Goal: Task Accomplishment & Management: Complete application form

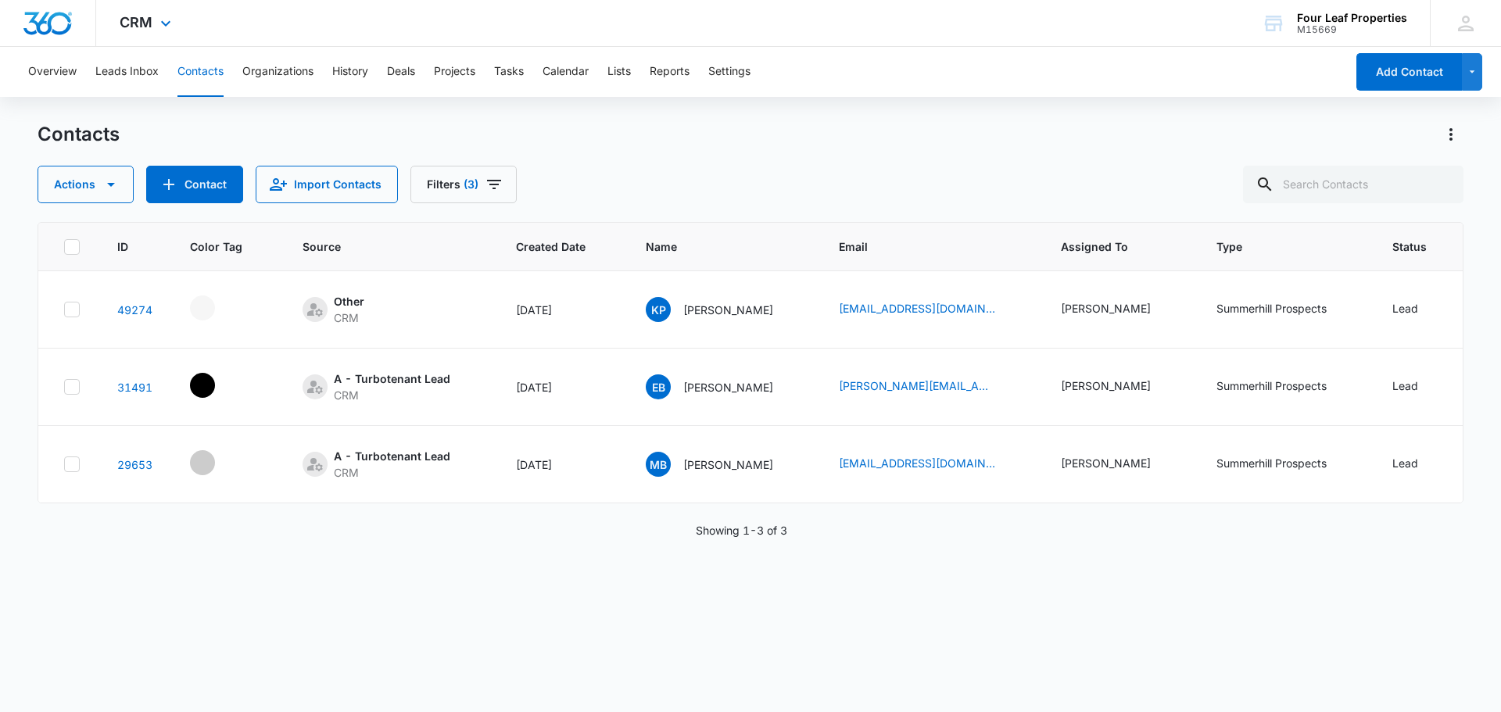
scroll to position [0, 45]
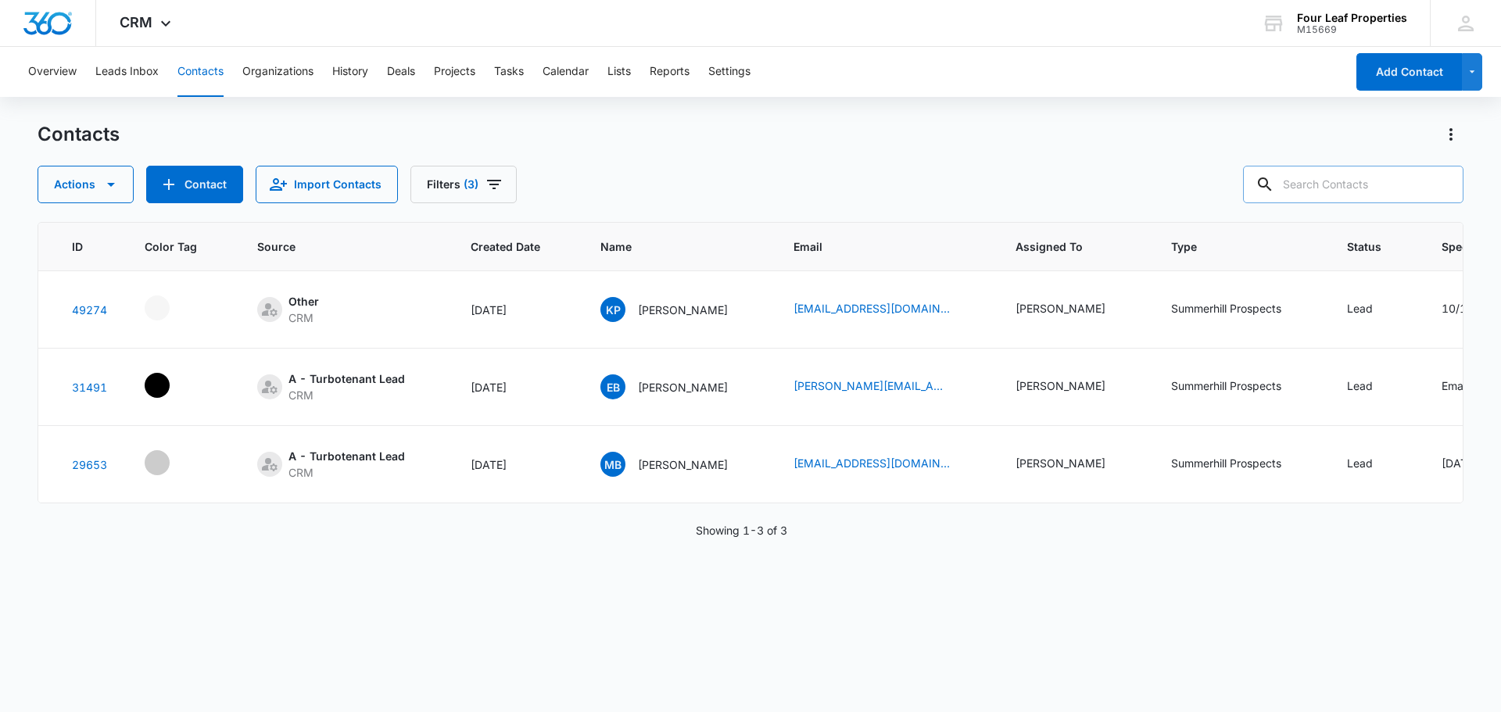
click at [1352, 183] on input "text" at bounding box center [1353, 185] width 220 height 38
type input "[PERSON_NAME]"
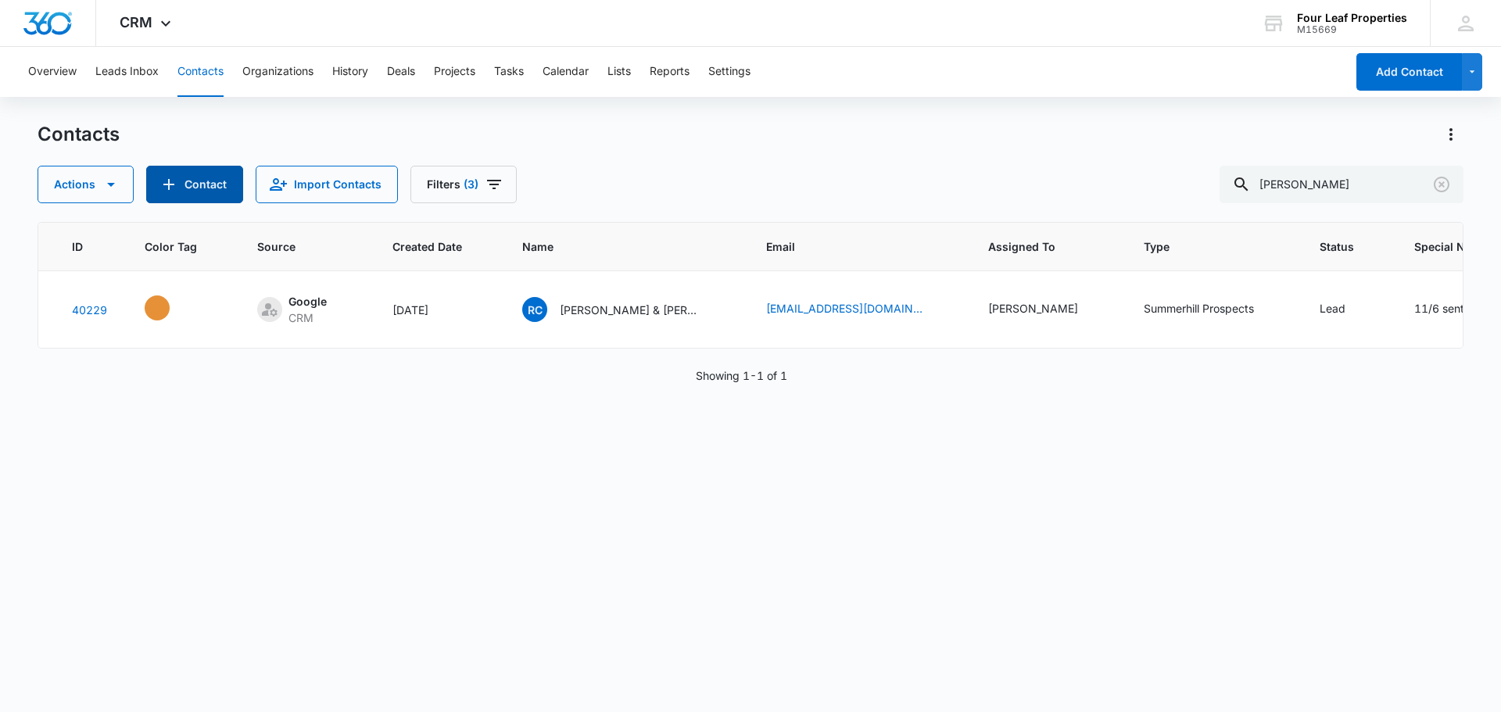
click at [207, 190] on button "Contact" at bounding box center [194, 185] width 97 height 38
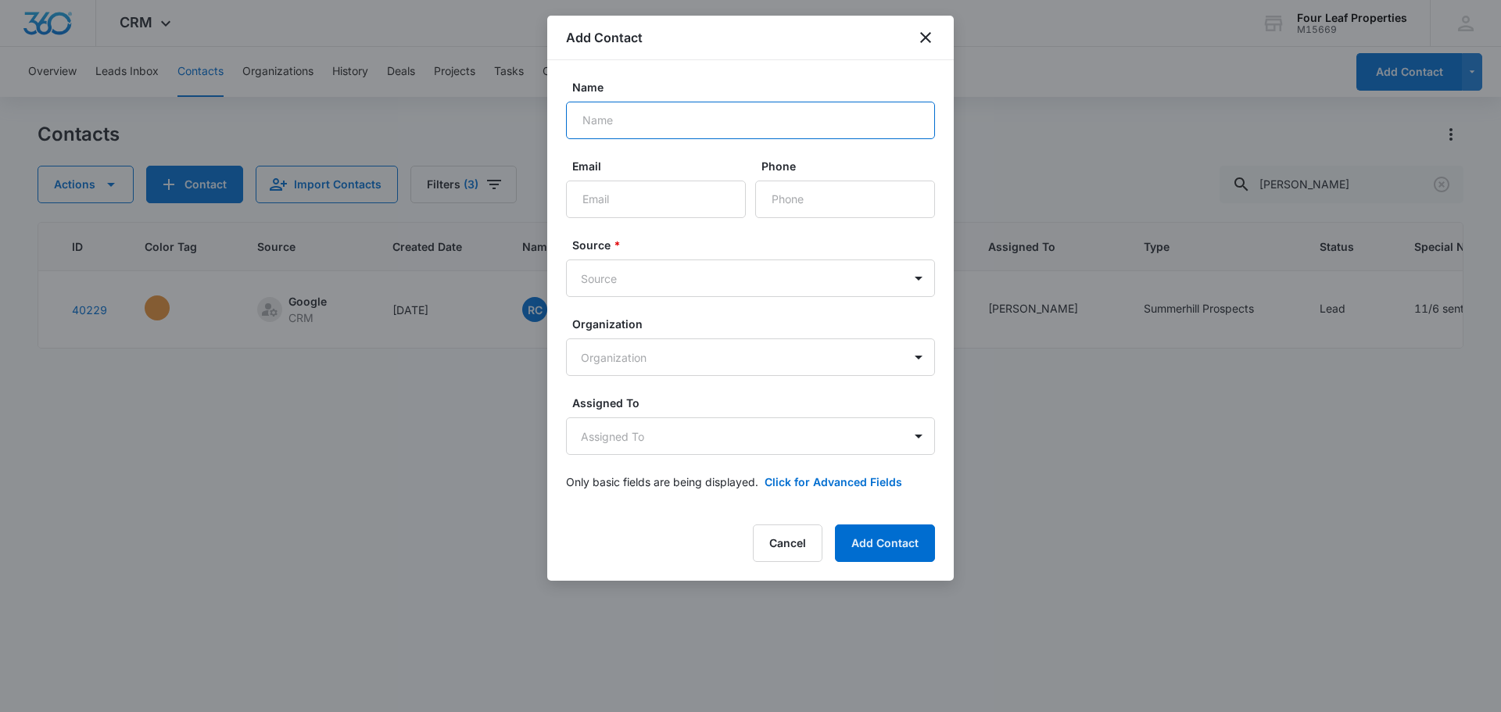
click at [688, 127] on input "Name" at bounding box center [750, 121] width 369 height 38
type input "[PERSON_NAME]"
type input "[EMAIL_ADDRESS][DOMAIN_NAME]"
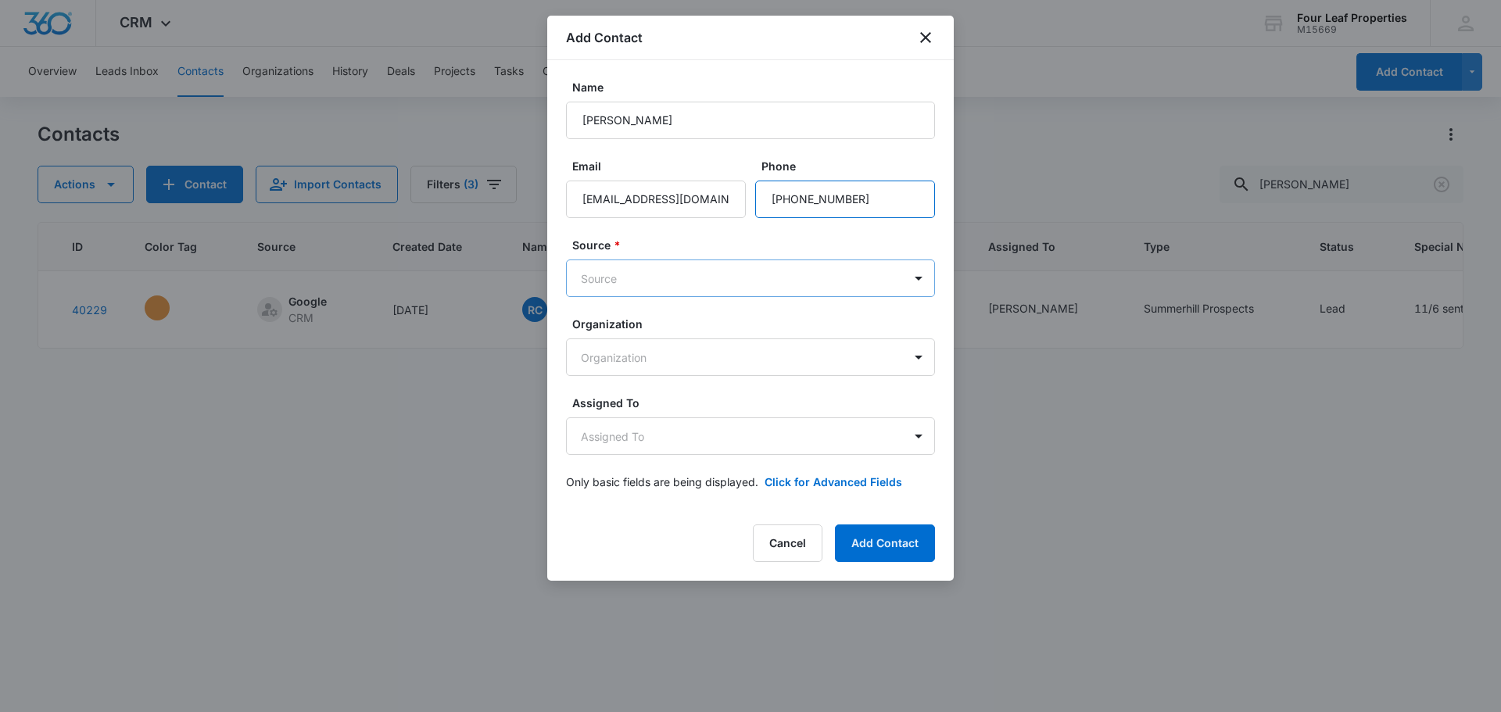
type input "[PHONE_NUMBER]"
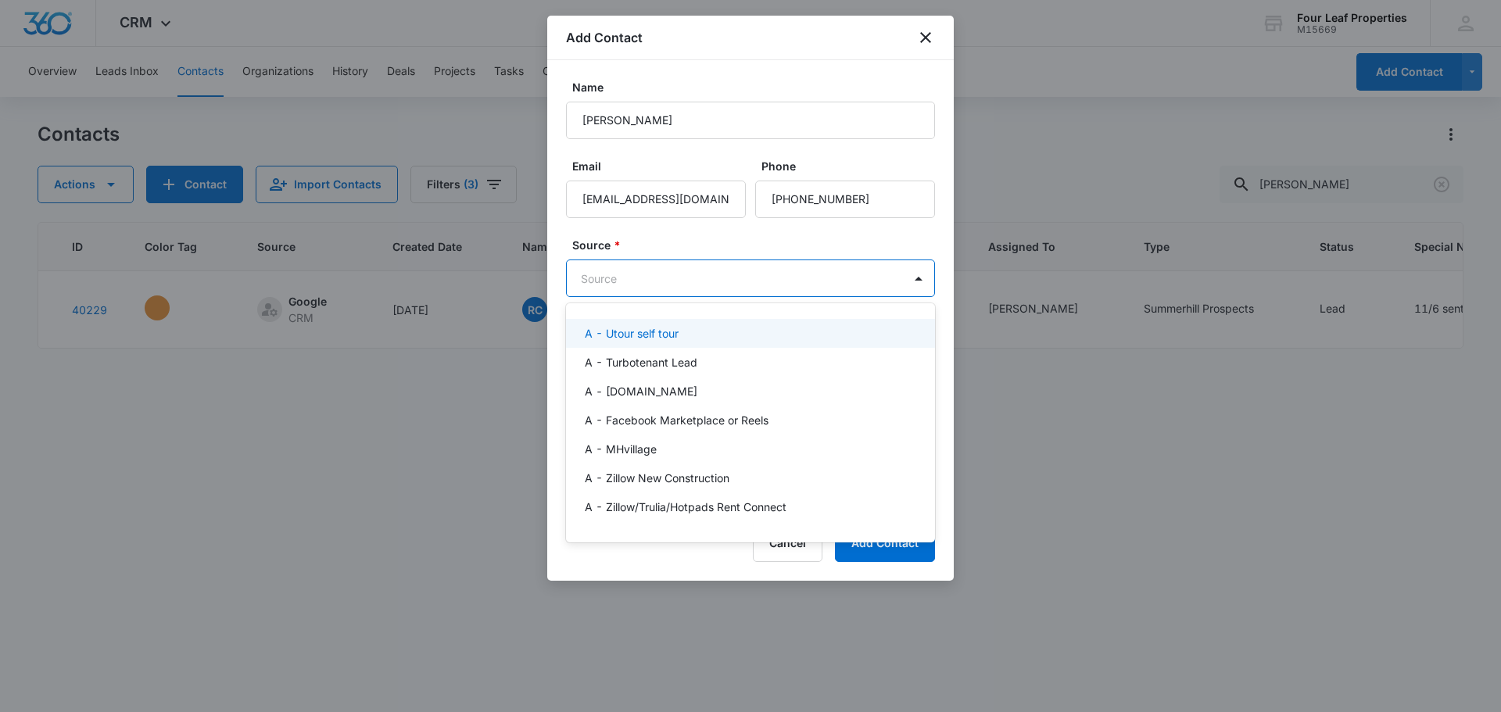
drag, startPoint x: 628, startPoint y: 280, endPoint x: 629, endPoint y: 288, distance: 8.7
click at [628, 281] on body "CRM Apps Reputation Websites Forms CRM Email Social Shop Payments POS Content A…" at bounding box center [750, 356] width 1501 height 712
click at [648, 270] on div at bounding box center [750, 356] width 1501 height 712
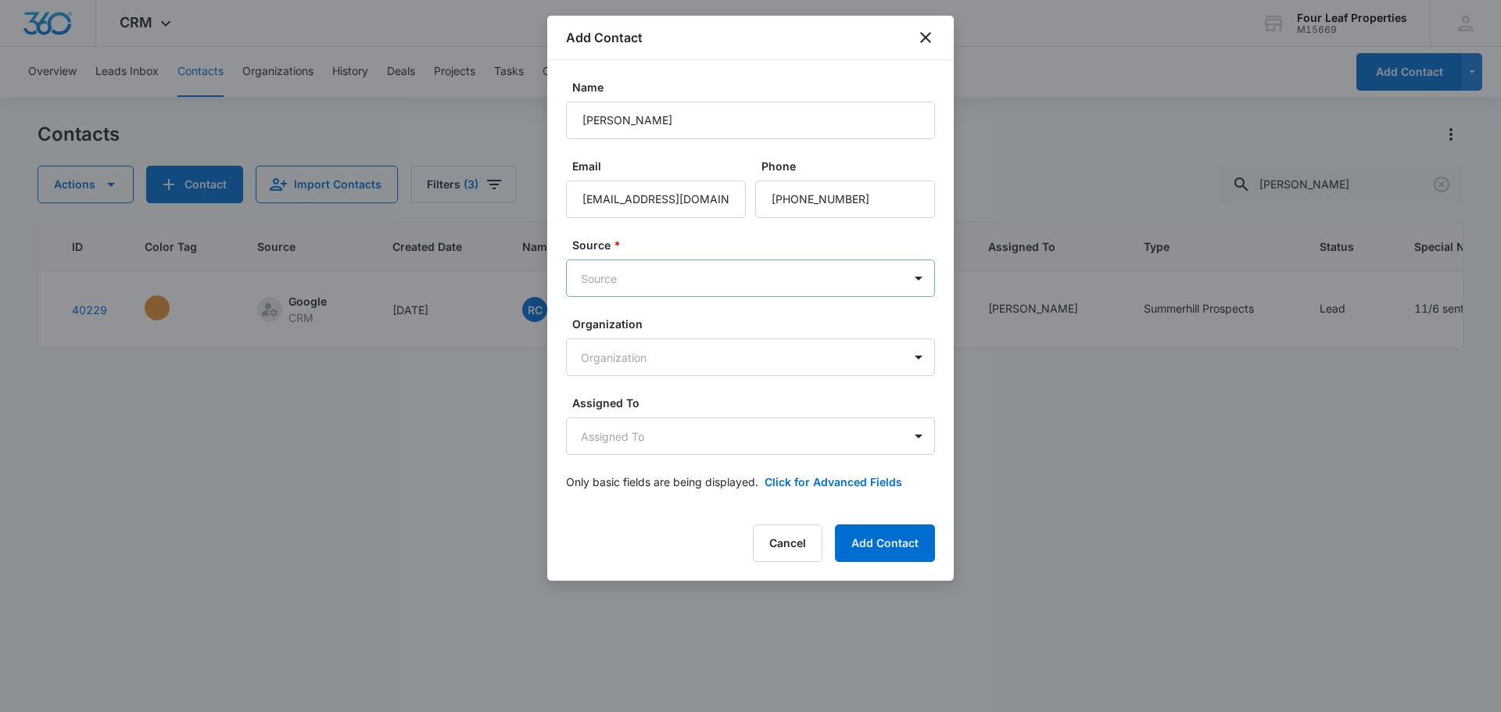
click at [646, 277] on body "CRM Apps Reputation Websites Forms CRM Email Social Shop Payments POS Content A…" at bounding box center [750, 356] width 1501 height 712
type input "othe"
click at [620, 338] on div "Other" at bounding box center [749, 333] width 328 height 16
click at [645, 351] on body "CRM Apps Reputation Websites Forms CRM Email Social Shop Payments POS Content A…" at bounding box center [750, 356] width 1501 height 712
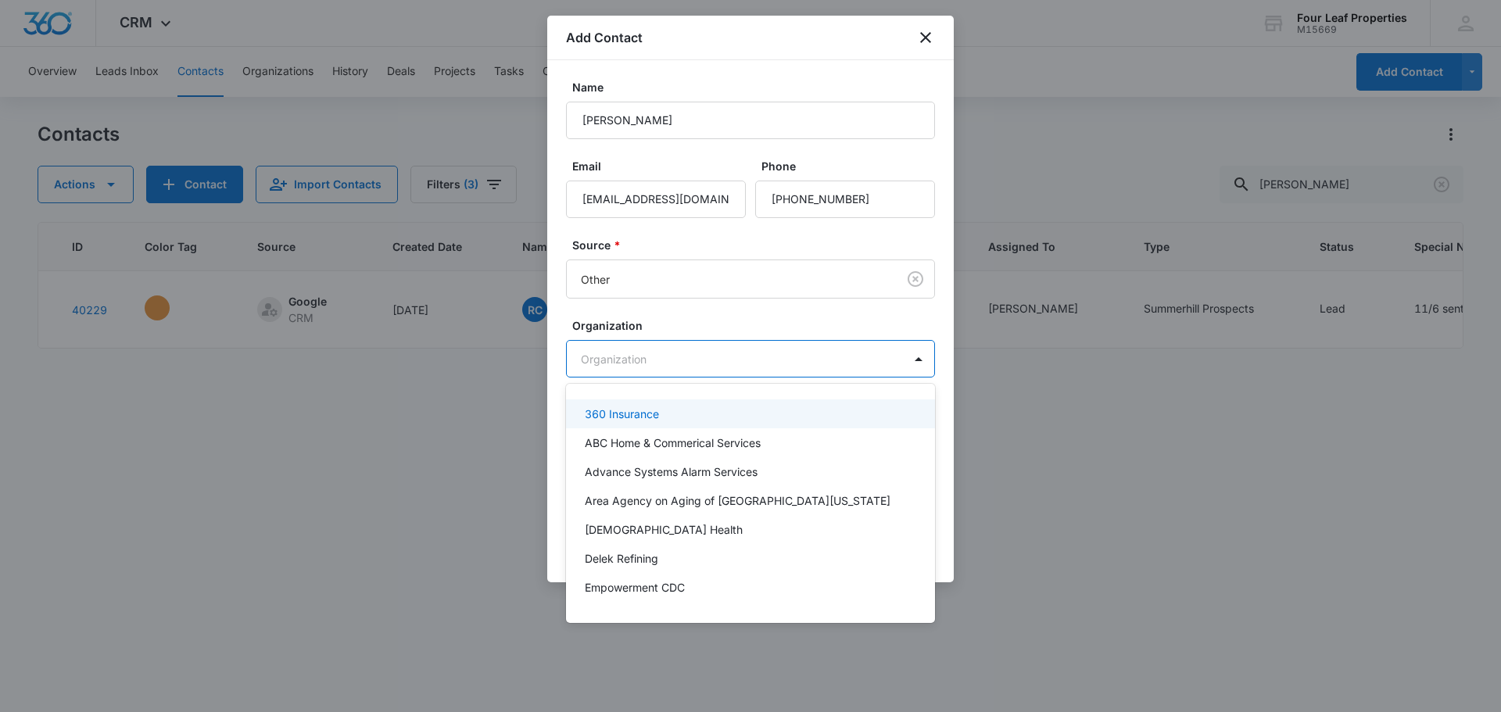
click at [676, 327] on div at bounding box center [750, 356] width 1501 height 712
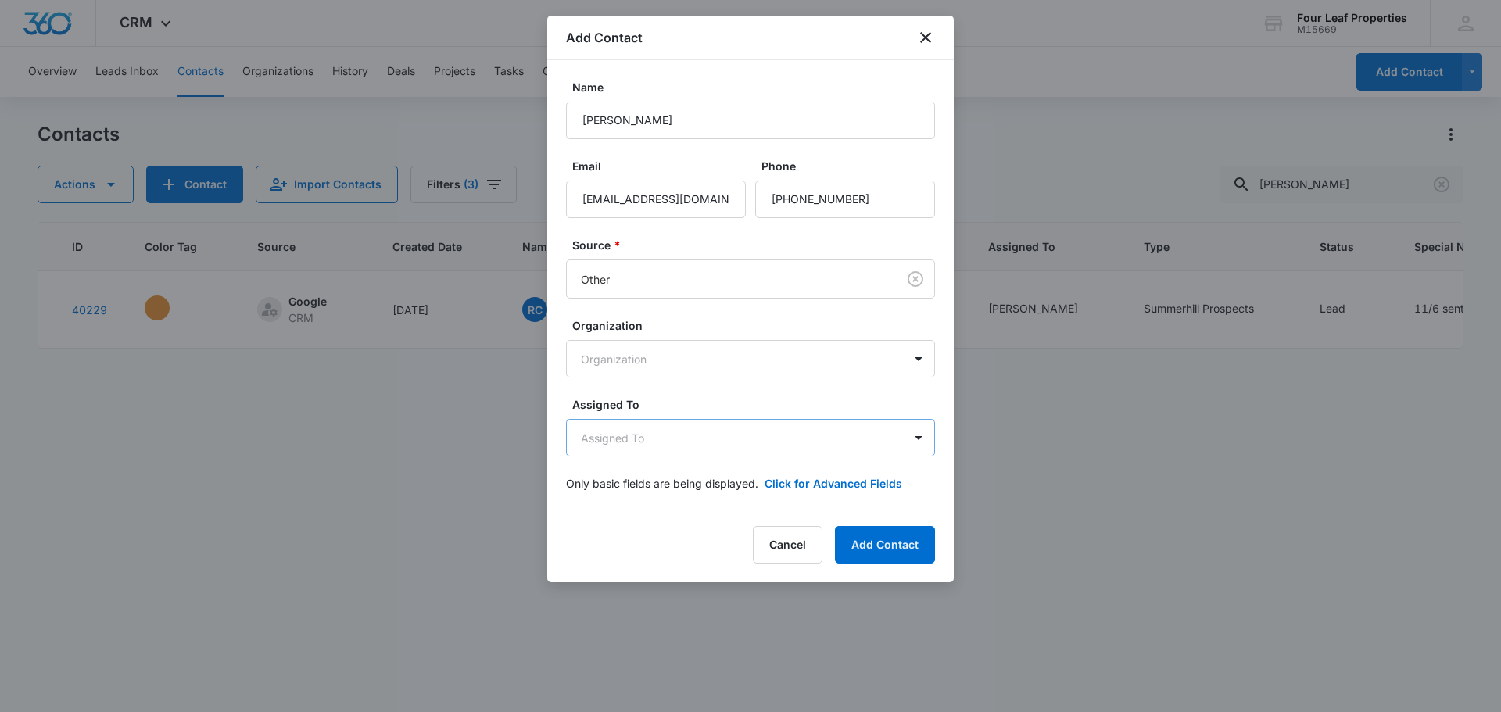
click at [683, 422] on body "CRM Apps Reputation Websites Forms CRM Email Social Shop Payments POS Content A…" at bounding box center [750, 356] width 1501 height 712
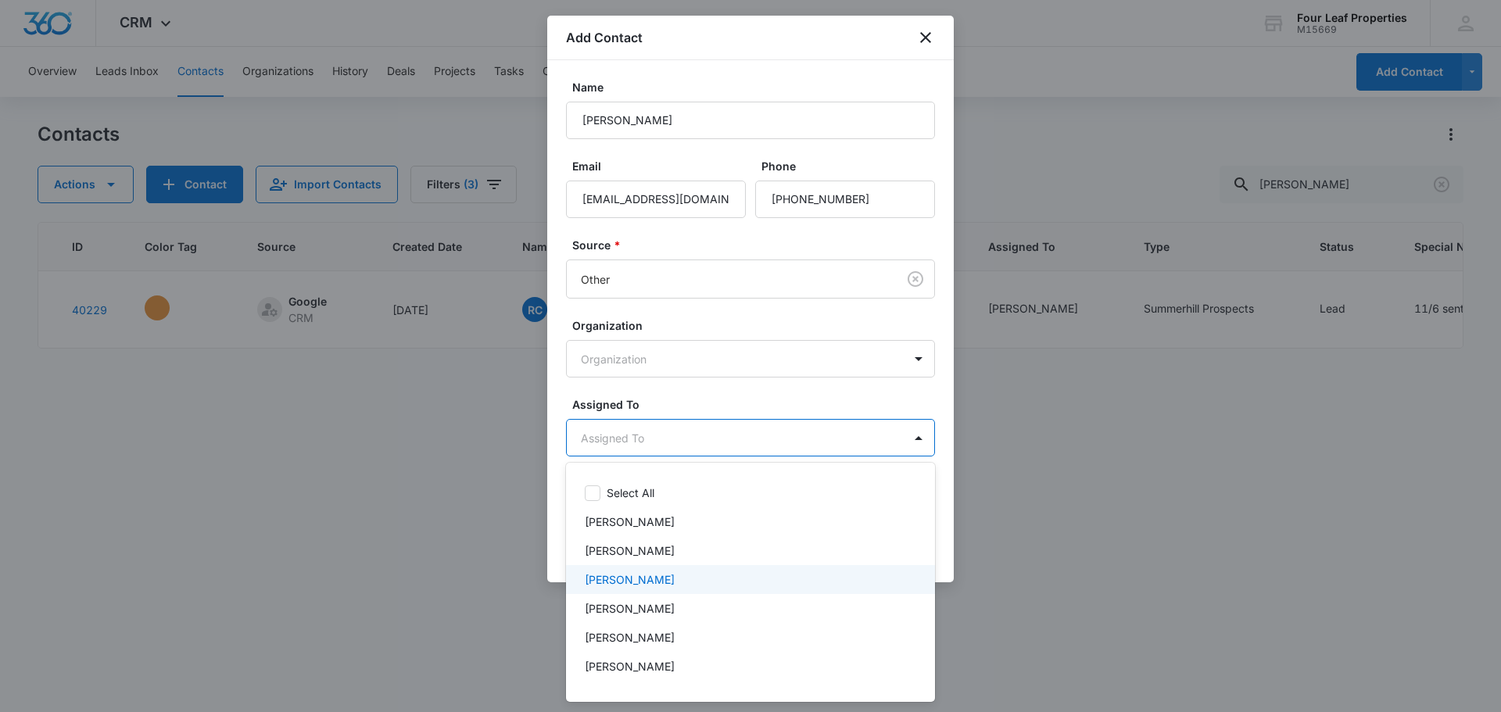
click at [691, 582] on div "[PERSON_NAME]" at bounding box center [749, 579] width 328 height 16
click at [735, 408] on div at bounding box center [750, 356] width 1501 height 712
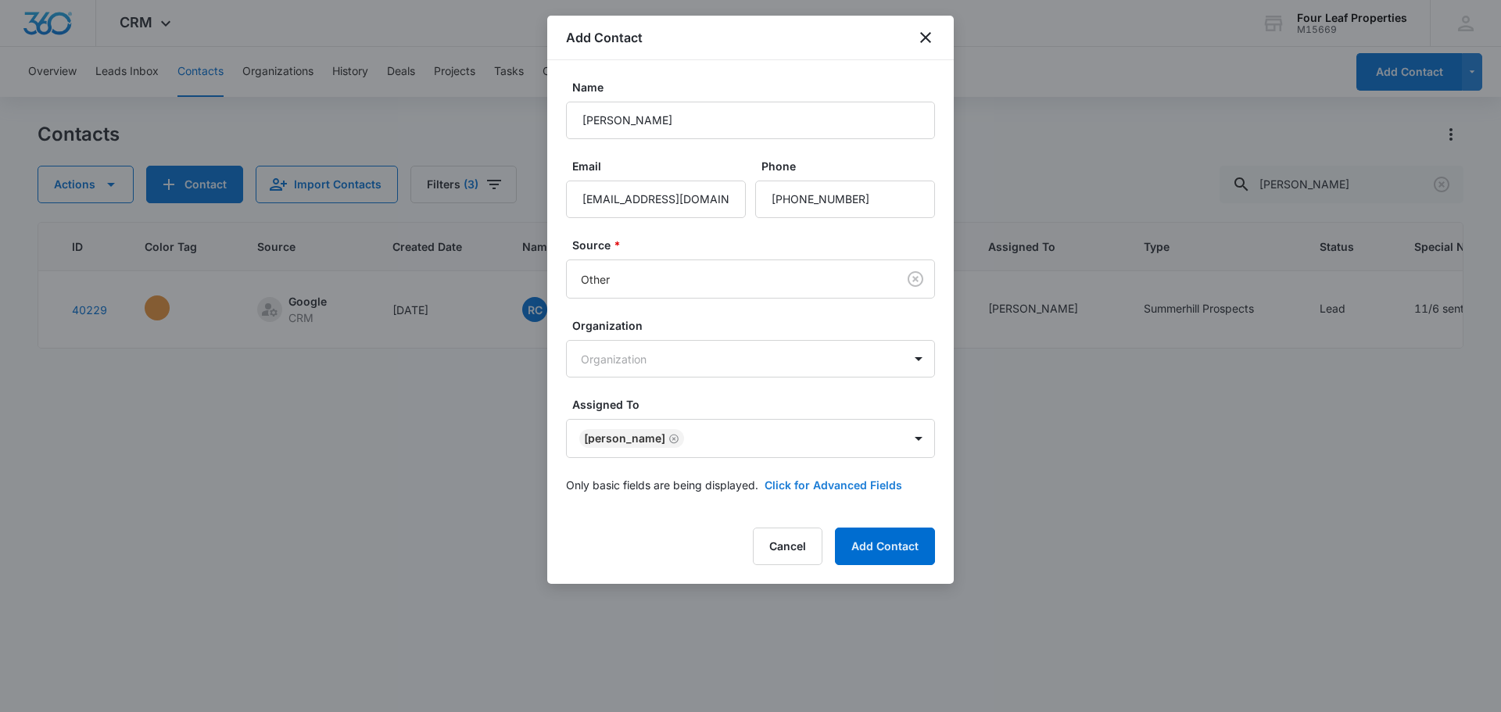
click at [787, 482] on button "Click for Advanced Fields" at bounding box center [834, 485] width 138 height 16
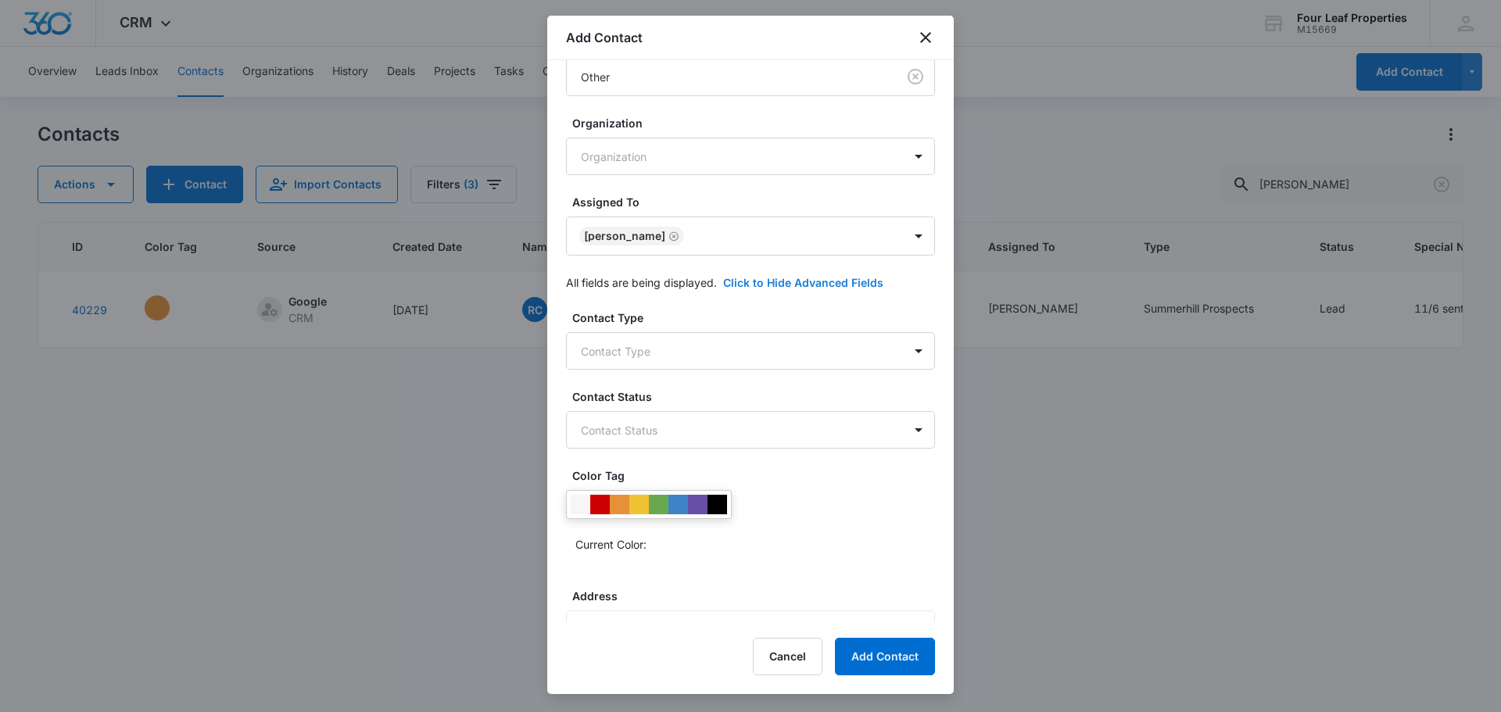
scroll to position [235, 0]
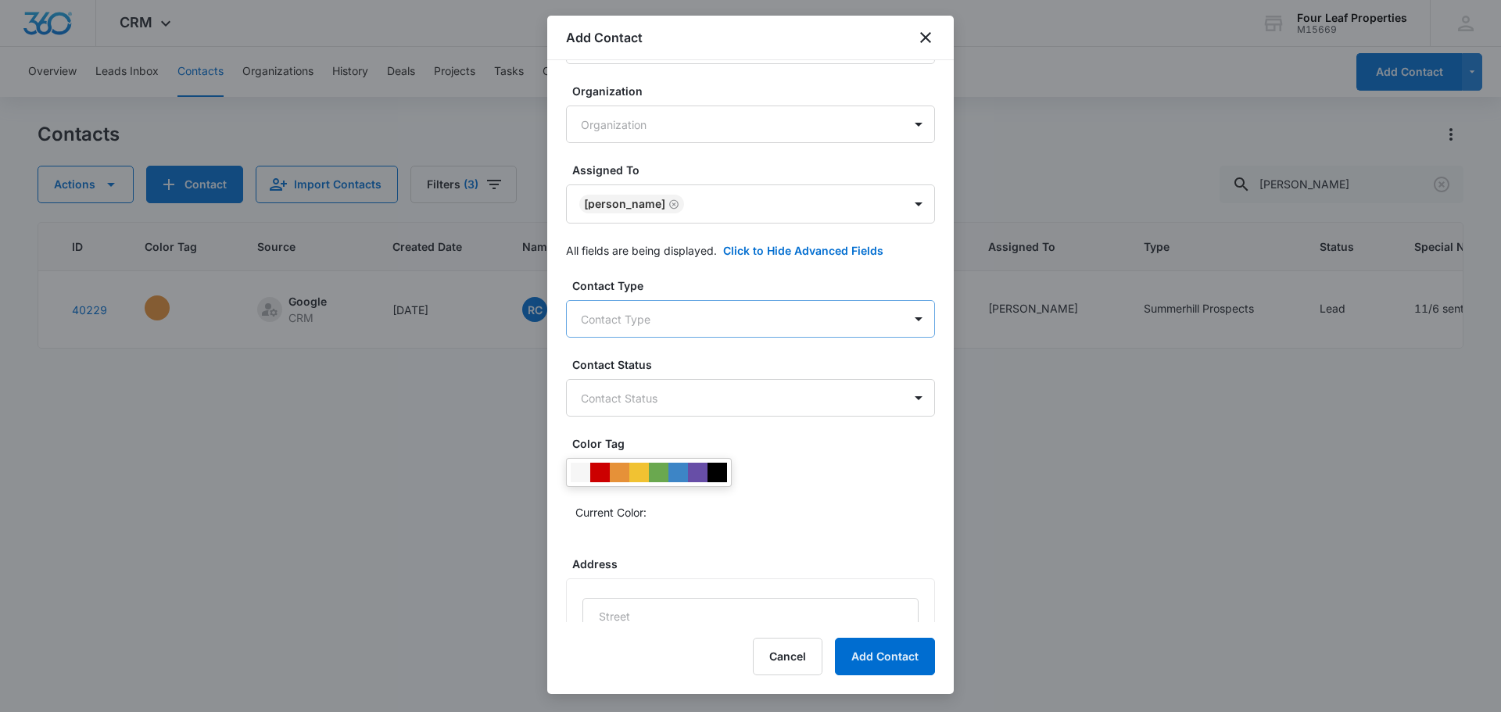
click at [679, 315] on body "CRM Apps Reputation Websites Forms CRM Email Social Shop Payments POS Content A…" at bounding box center [750, 356] width 1501 height 712
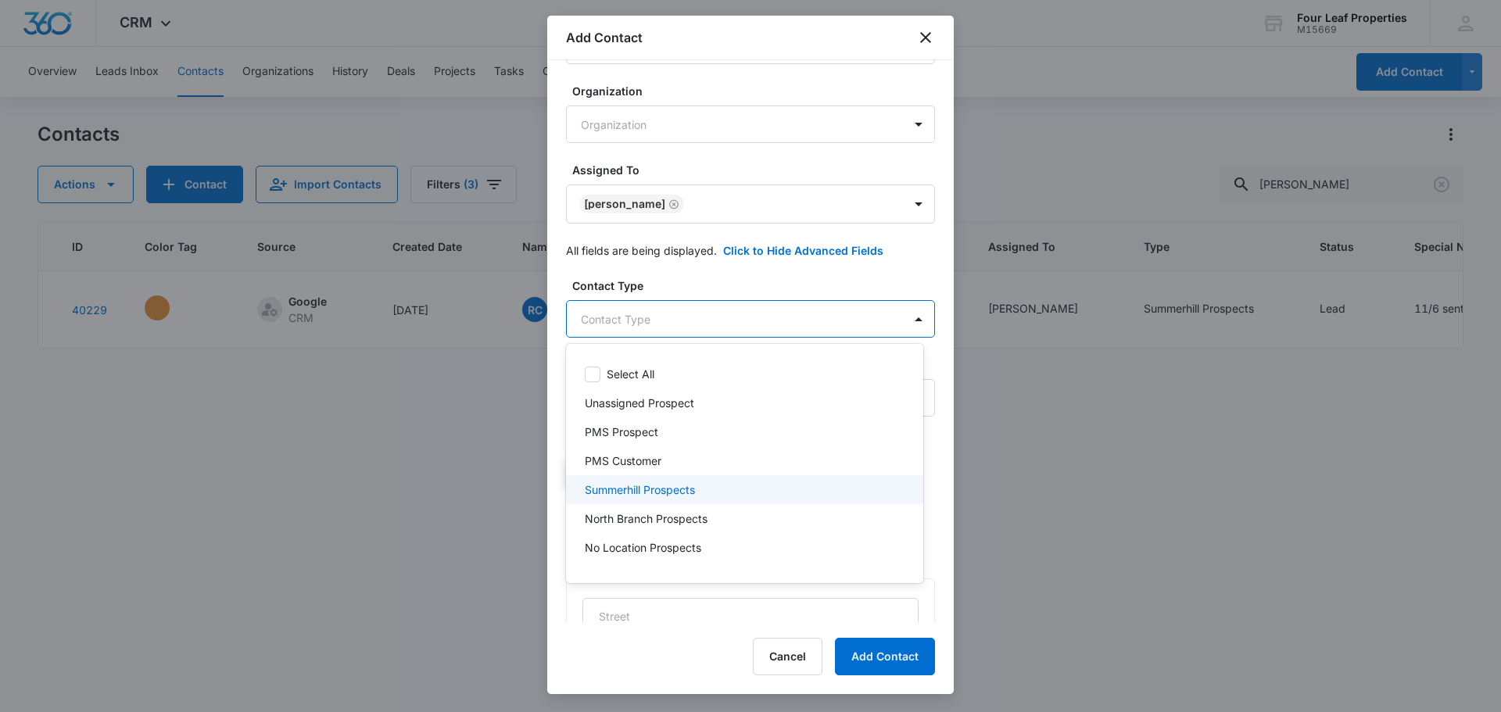
click at [683, 478] on div "Summerhill Prospects" at bounding box center [744, 489] width 357 height 29
click at [711, 288] on div at bounding box center [750, 356] width 1501 height 712
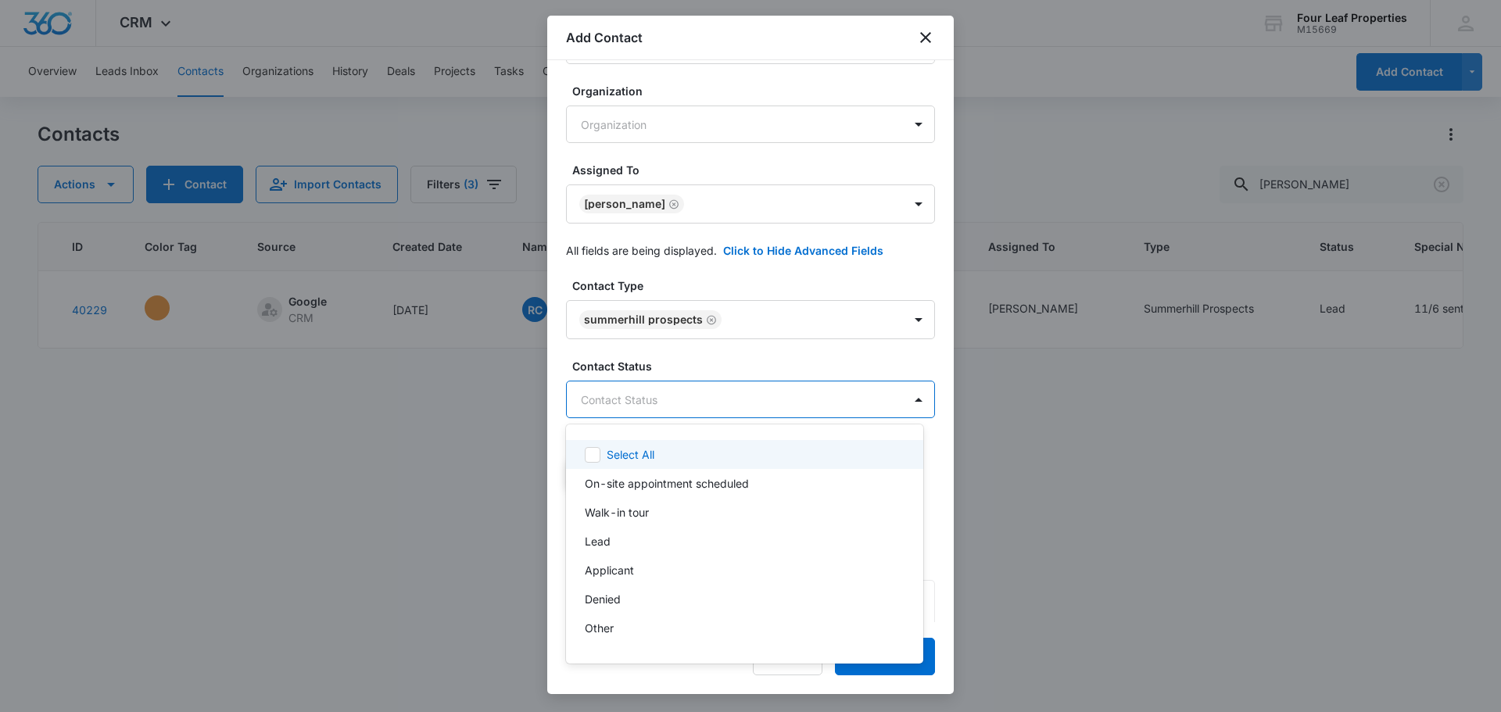
click at [709, 390] on body "CRM Apps Reputation Websites Forms CRM Email Social Shop Payments POS Content A…" at bounding box center [750, 356] width 1501 height 712
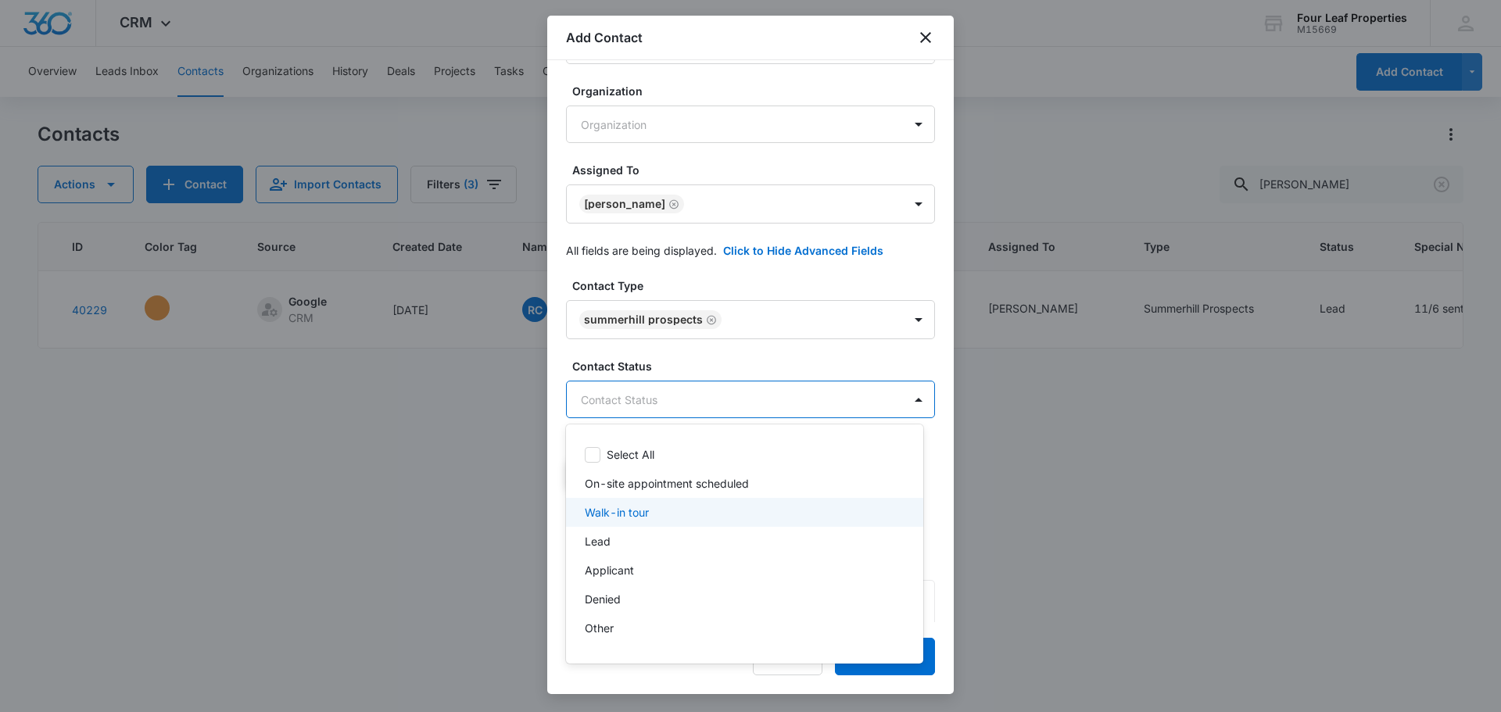
click at [666, 533] on div "Lead" at bounding box center [744, 541] width 357 height 29
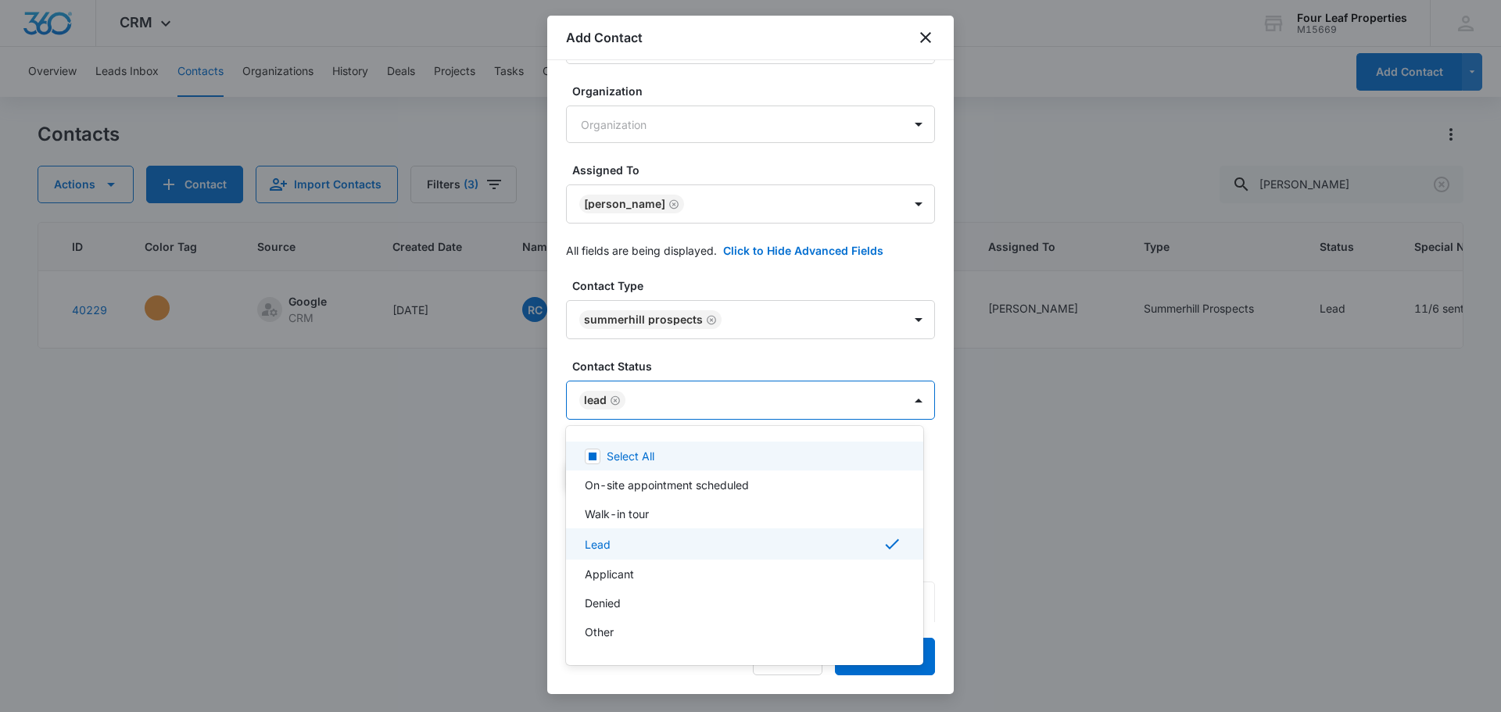
click at [747, 358] on div at bounding box center [750, 356] width 1501 height 712
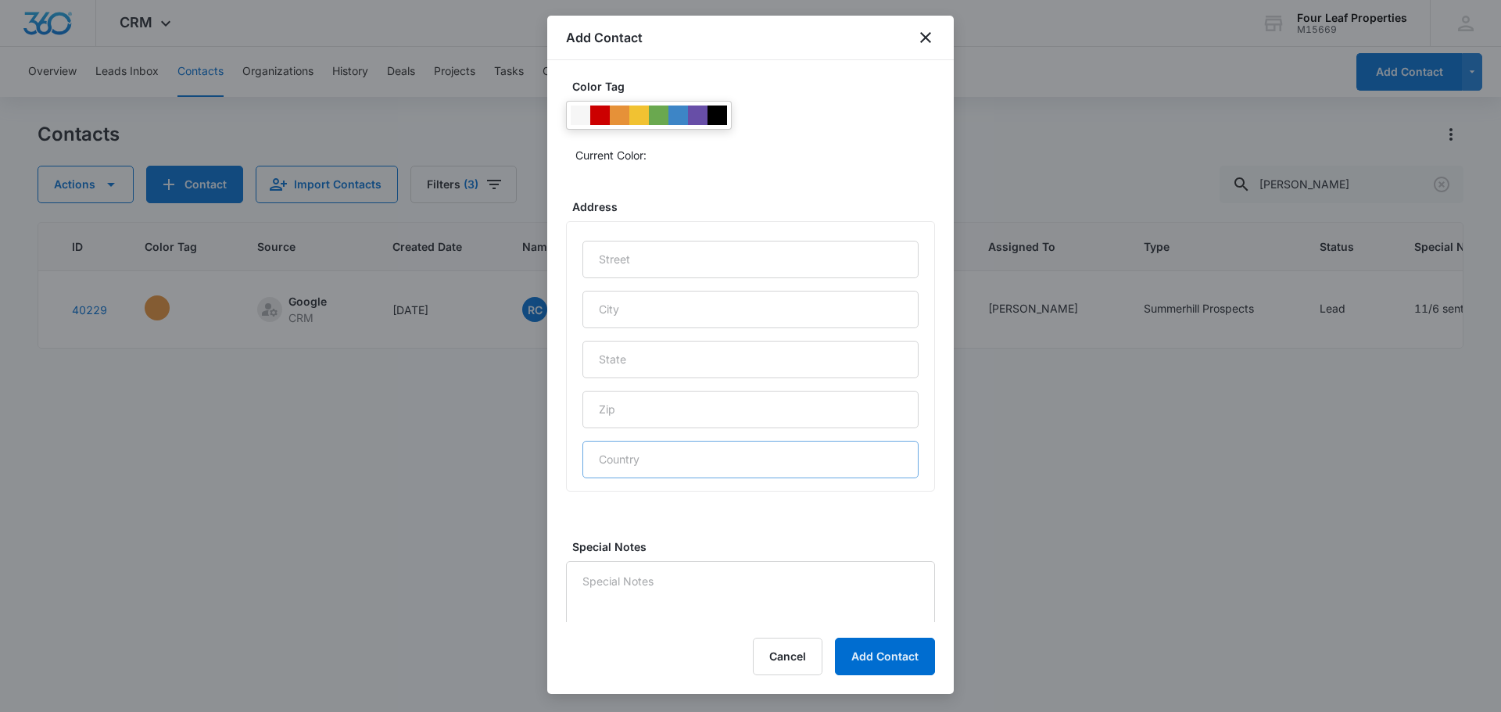
scroll to position [623, 0]
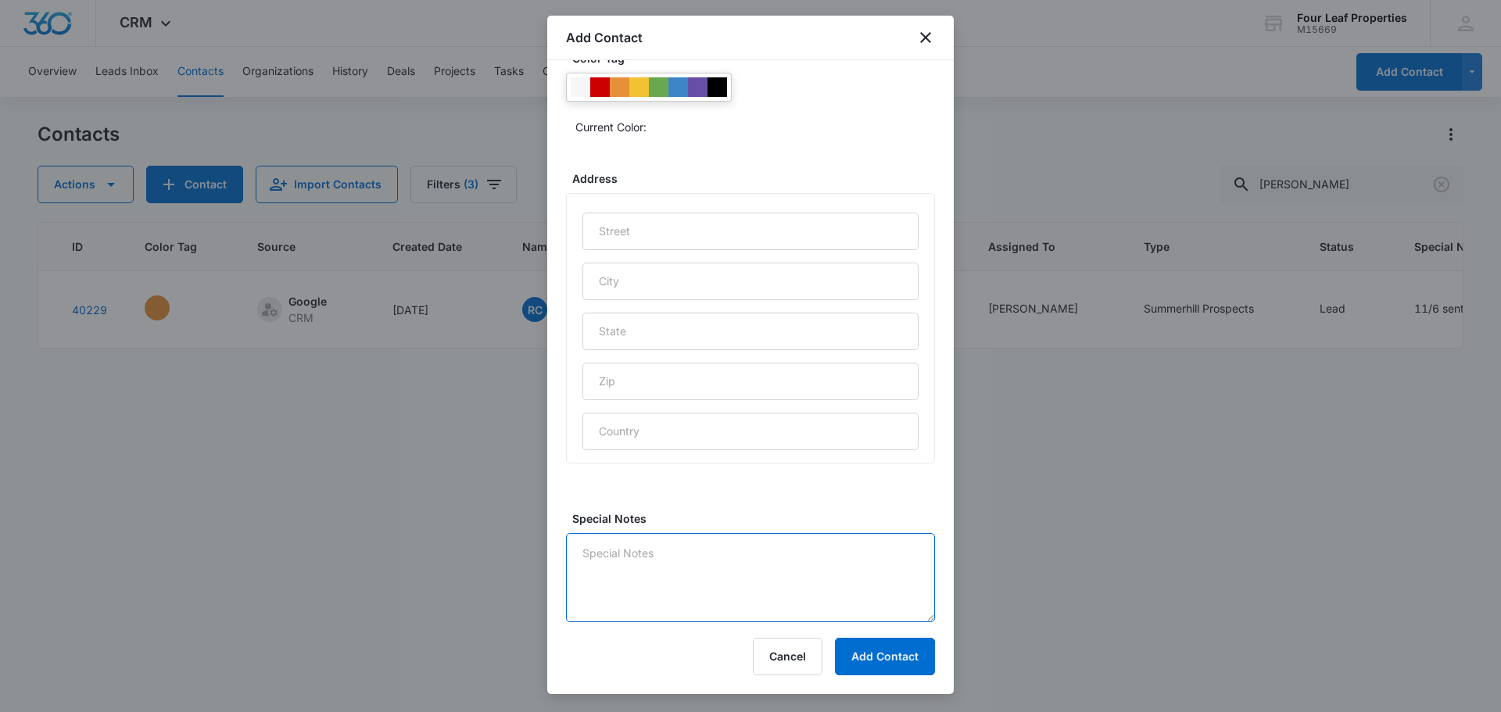
click at [673, 565] on textarea "Special Notes" at bounding box center [750, 577] width 369 height 89
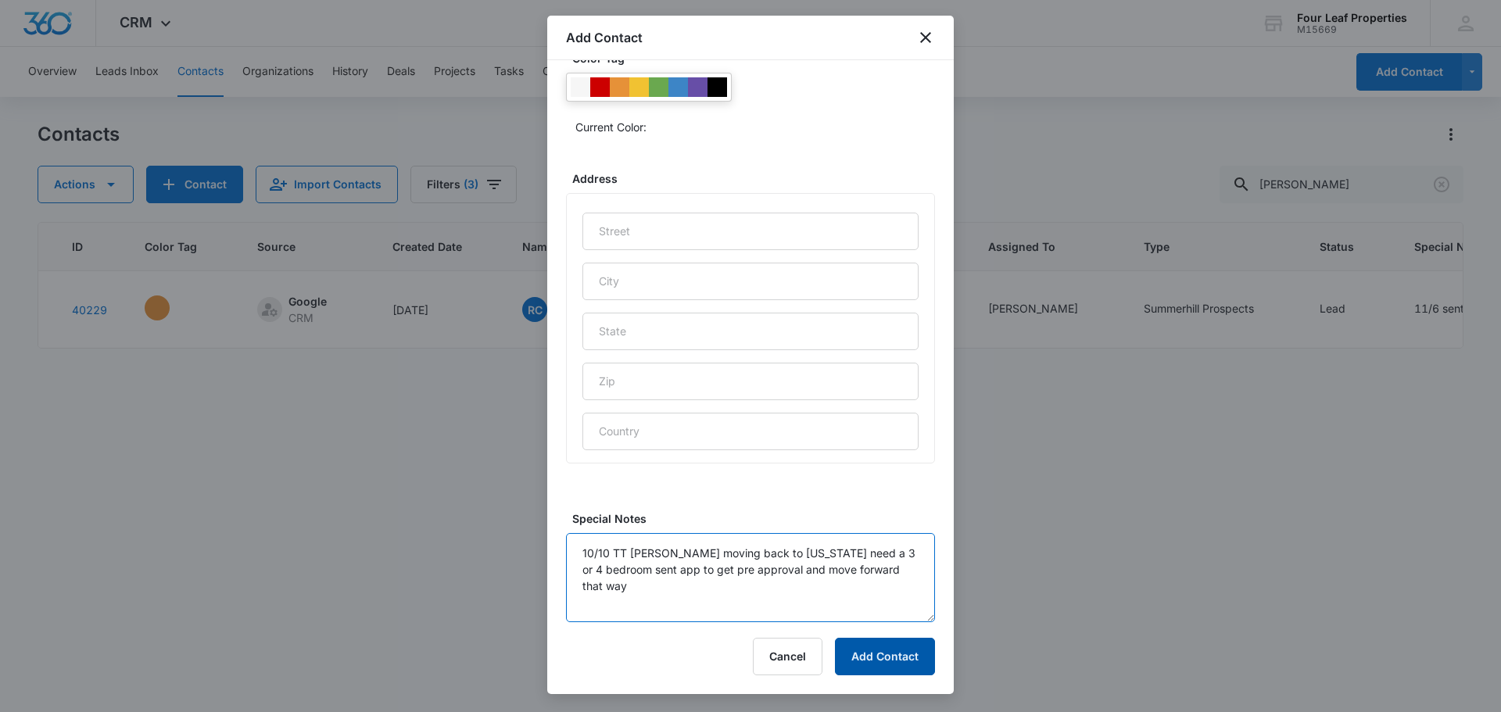
type textarea "10/10 TT [PERSON_NAME] moving back to [US_STATE] need a 3 or 4 bedroom sent app…"
click at [873, 660] on button "Add Contact" at bounding box center [885, 657] width 100 height 38
